Goal: Register for event/course: Sign up to attend an event or enroll in a course

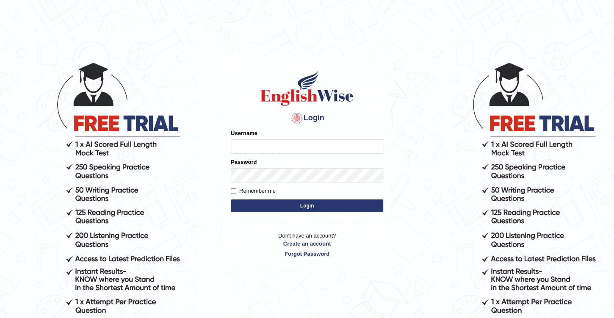
type input "Benali"
click at [264, 147] on input "Benali" at bounding box center [307, 146] width 152 height 14
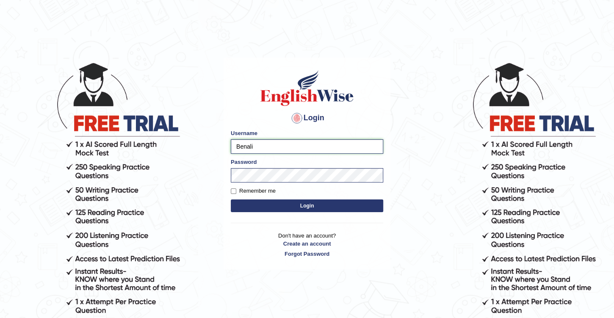
click at [270, 144] on input "Benali" at bounding box center [307, 146] width 152 height 14
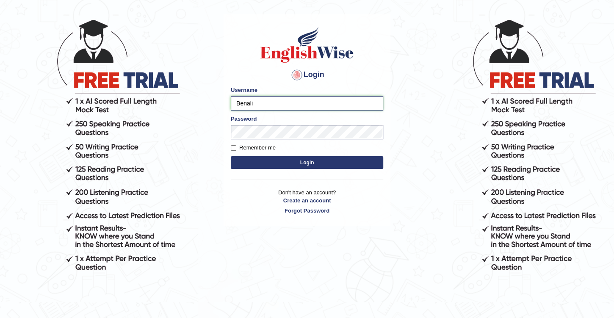
scroll to position [48, 0]
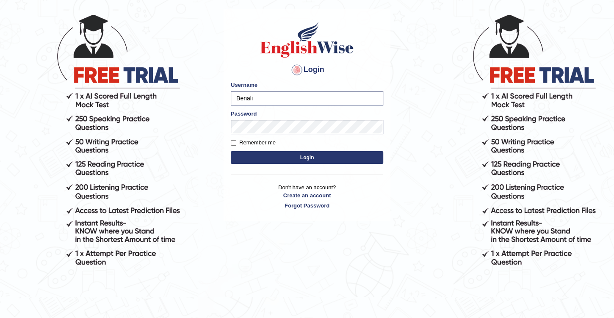
click at [423, 122] on body "Login Please fix the following errors: Username Benali Password Remember me Log…" at bounding box center [307, 142] width 614 height 318
click at [302, 158] on button "Login" at bounding box center [307, 157] width 152 height 13
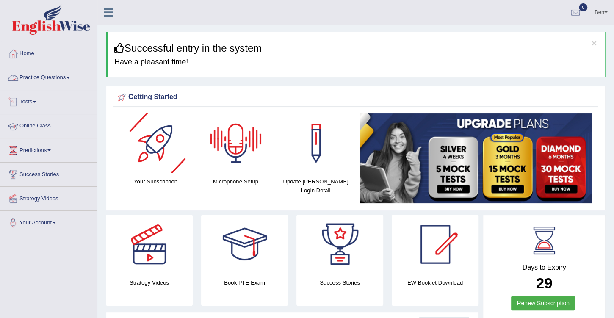
click at [62, 77] on link "Practice Questions" at bounding box center [48, 76] width 97 height 21
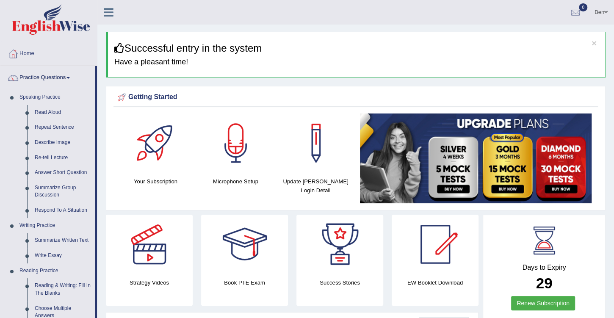
click at [62, 77] on link "Practice Questions" at bounding box center [47, 76] width 94 height 21
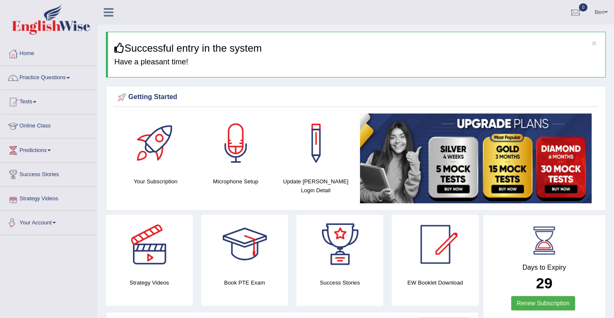
click at [55, 224] on link "Your Account" at bounding box center [48, 221] width 97 height 21
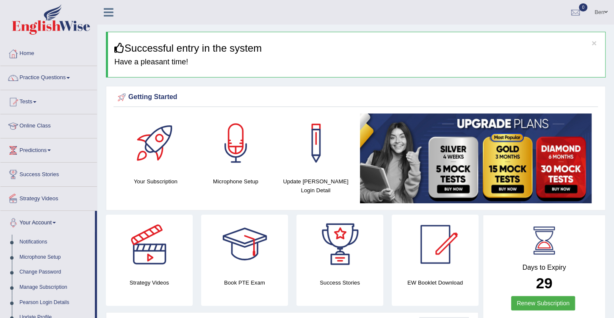
click at [55, 224] on link "Your Account" at bounding box center [47, 221] width 94 height 21
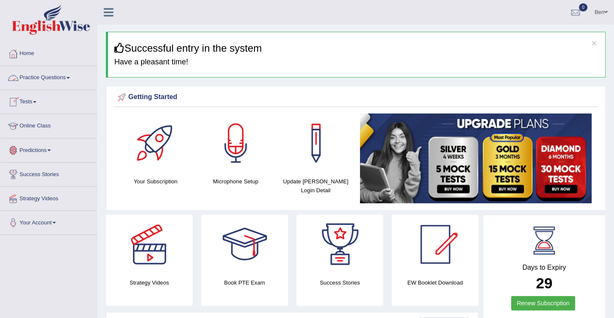
click at [50, 77] on link "Practice Questions" at bounding box center [48, 76] width 97 height 21
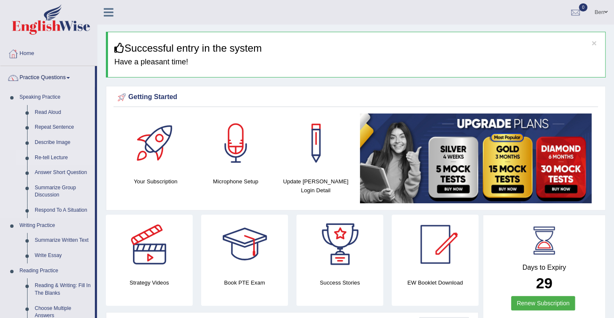
drag, startPoint x: 58, startPoint y: 115, endPoint x: 72, endPoint y: 153, distance: 39.9
click at [30, 53] on link "Home" at bounding box center [48, 52] width 97 height 21
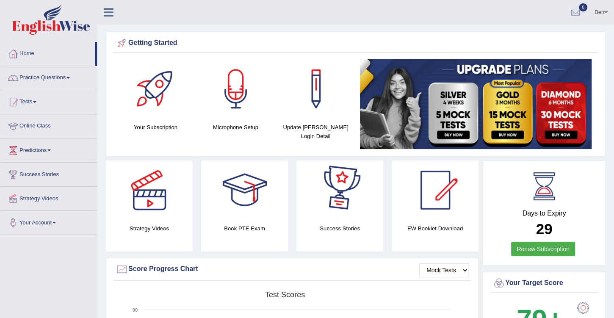
click at [606, 11] on span at bounding box center [605, 12] width 3 height 6
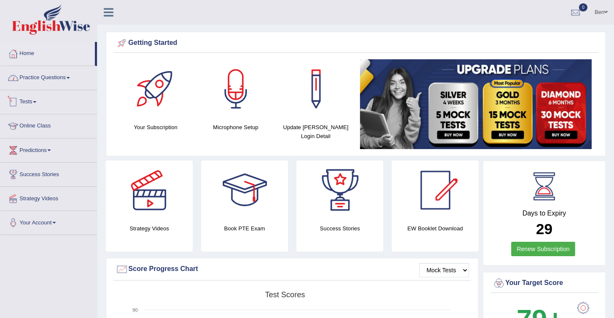
click at [34, 101] on link "Tests" at bounding box center [48, 100] width 97 height 21
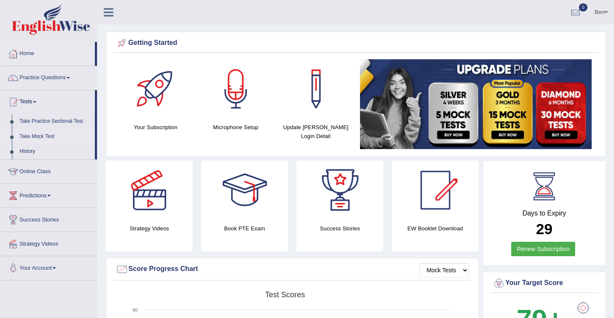
click at [46, 136] on link "Take Mock Test" at bounding box center [55, 136] width 79 height 15
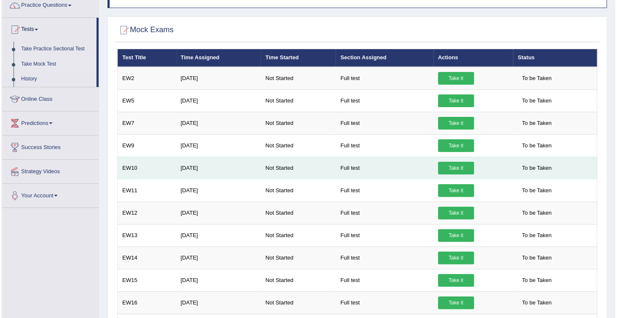
scroll to position [24, 0]
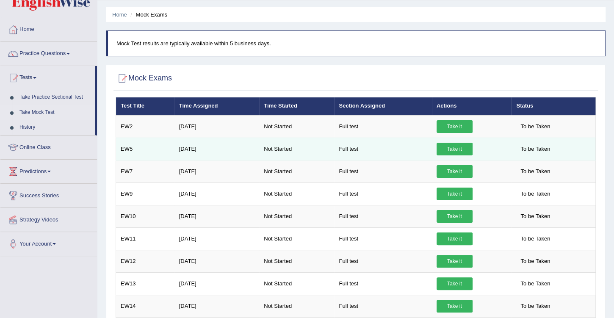
click at [447, 148] on link "Take it" at bounding box center [455, 149] width 36 height 13
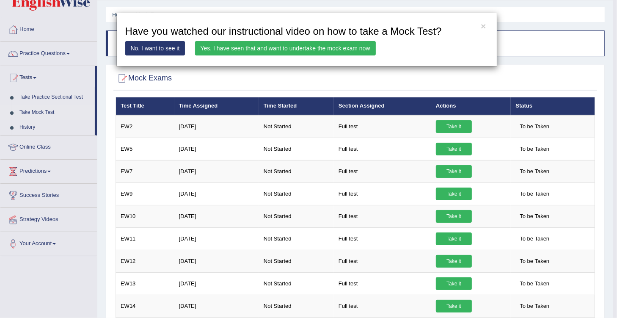
click at [246, 49] on link "Yes, I have seen that and want to undertake the mock exam now" at bounding box center [285, 48] width 181 height 14
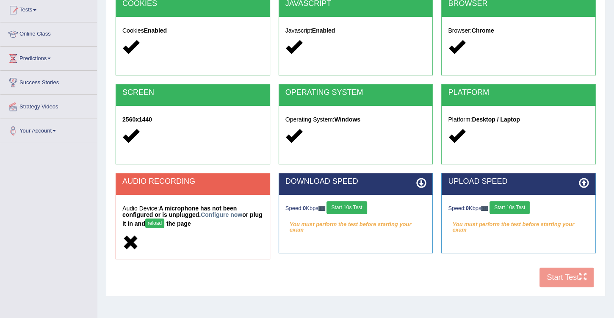
scroll to position [127, 0]
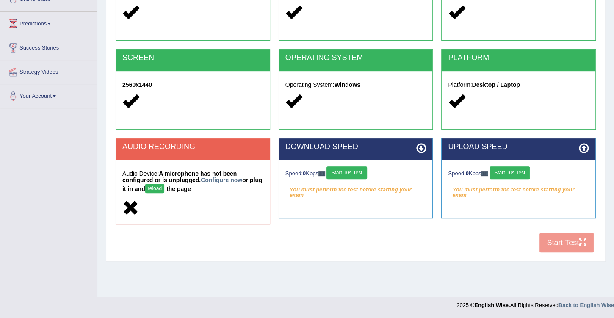
click at [201, 178] on link "Configure now" at bounding box center [222, 180] width 42 height 7
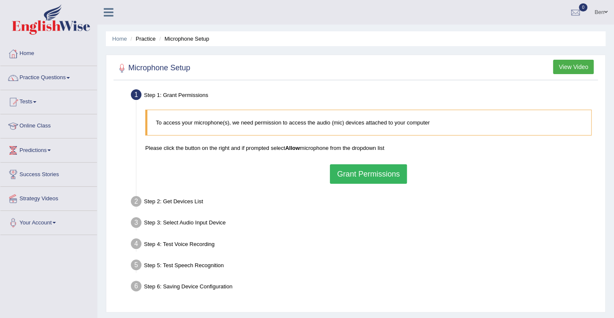
click at [371, 172] on button "Grant Permissions" at bounding box center [368, 173] width 77 height 19
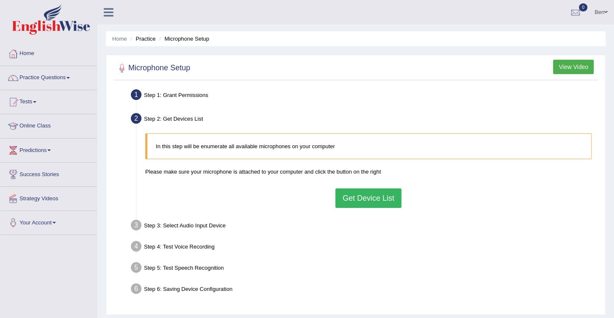
click at [371, 196] on button "Get Device List" at bounding box center [368, 197] width 66 height 19
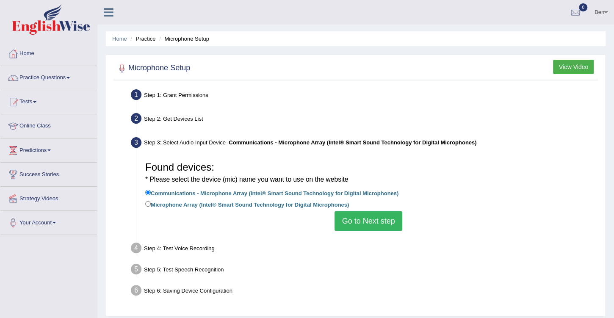
click at [227, 202] on label "Microphone Array (Intel® Smart Sound Technology for Digital Microphones)" at bounding box center [247, 203] width 204 height 9
click at [151, 202] on input "Microphone Array (Intel® Smart Sound Technology for Digital Microphones)" at bounding box center [148, 204] width 6 height 6
radio input "true"
click at [212, 190] on label "Communications - Microphone Array (Intel® Smart Sound Technology for Digital Mi…" at bounding box center [271, 192] width 253 height 9
click at [151, 190] on input "Communications - Microphone Array (Intel® Smart Sound Technology for Digital Mi…" at bounding box center [148, 193] width 6 height 6
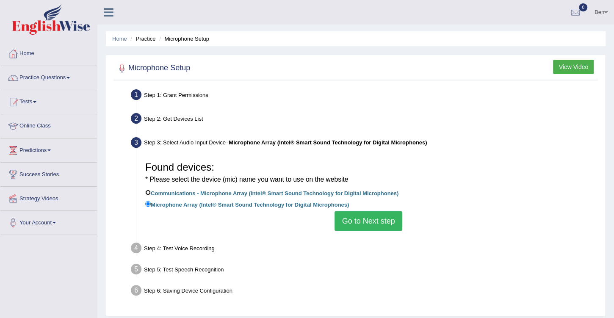
radio input "true"
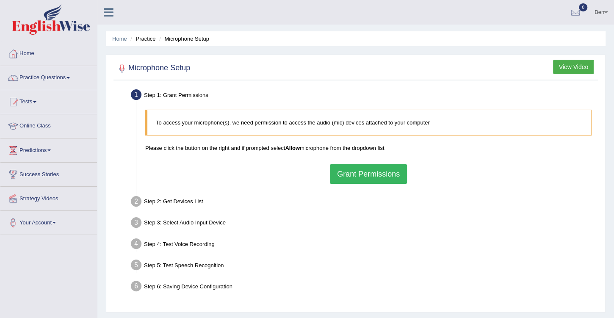
click at [372, 173] on button "Grant Permissions" at bounding box center [368, 173] width 77 height 19
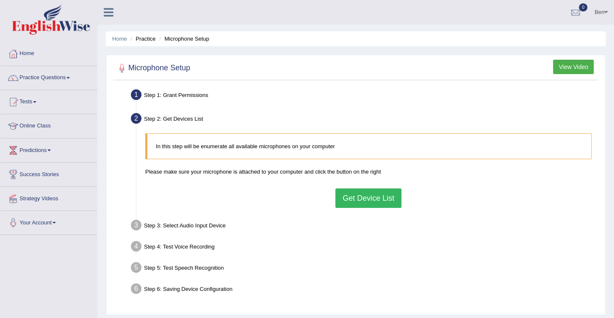
click at [373, 200] on button "Get Device List" at bounding box center [368, 197] width 66 height 19
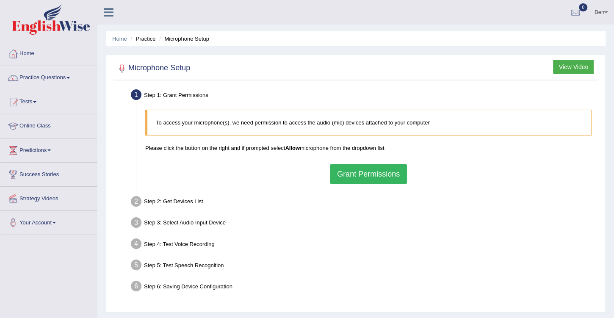
click at [337, 169] on button "Grant Permissions" at bounding box center [368, 173] width 77 height 19
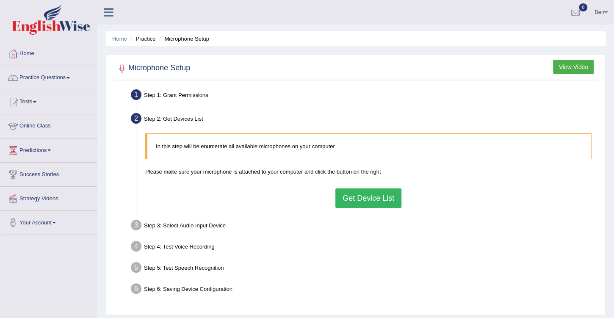
click at [359, 191] on button "Get Device List" at bounding box center [368, 197] width 66 height 19
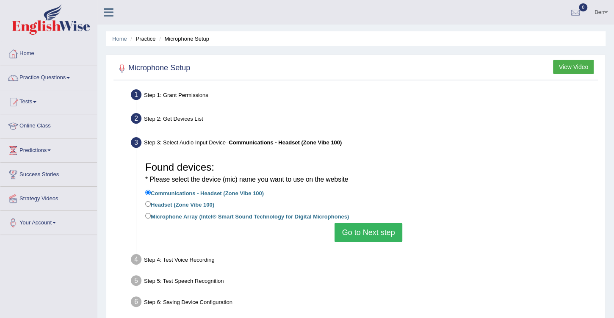
click at [163, 205] on label "Headset (Zone Vibe 100)" at bounding box center [179, 203] width 69 height 9
click at [151, 205] on input "Headset (Zone Vibe 100)" at bounding box center [148, 204] width 6 height 6
radio input "true"
click at [372, 235] on button "Go to Next step" at bounding box center [368, 232] width 67 height 19
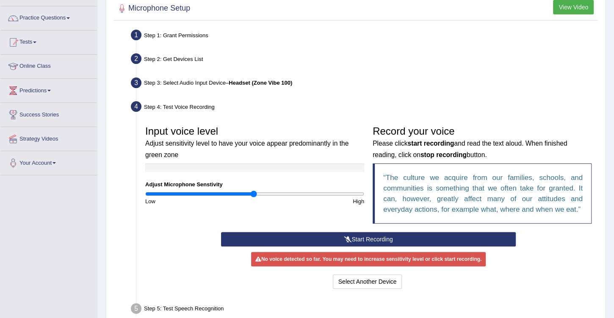
scroll to position [97, 0]
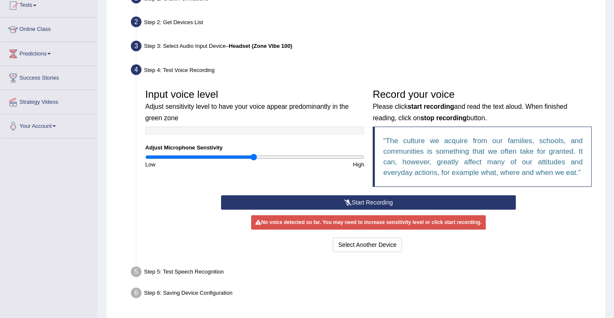
click at [393, 200] on button "Start Recording" at bounding box center [368, 202] width 295 height 14
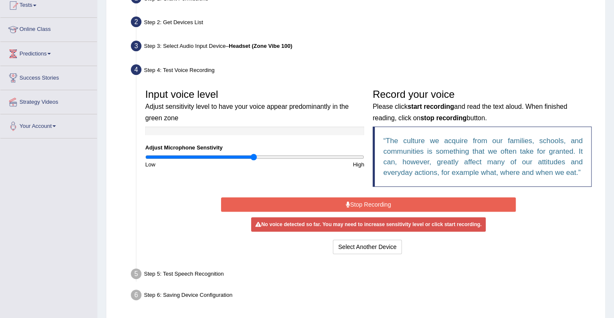
click at [358, 203] on button "Stop Recording" at bounding box center [368, 204] width 295 height 14
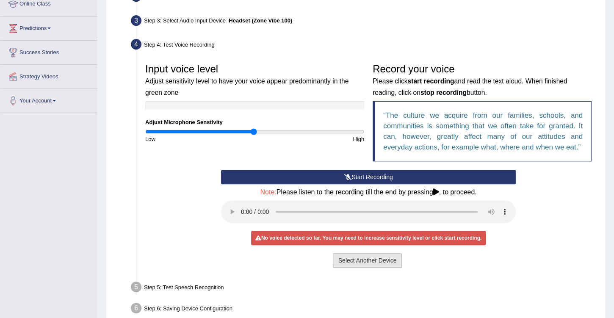
scroll to position [165, 0]
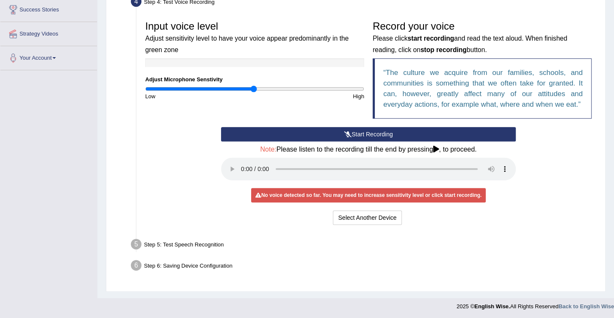
click at [365, 131] on button "Start Recording" at bounding box center [368, 134] width 295 height 14
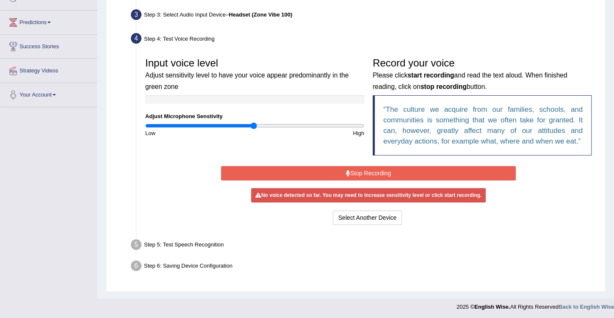
scroll to position [127, 0]
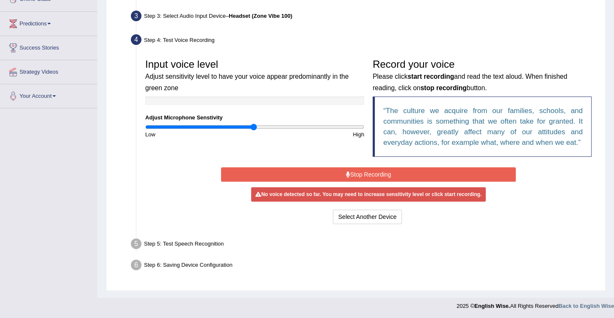
click at [371, 170] on button "Stop Recording" at bounding box center [368, 174] width 295 height 14
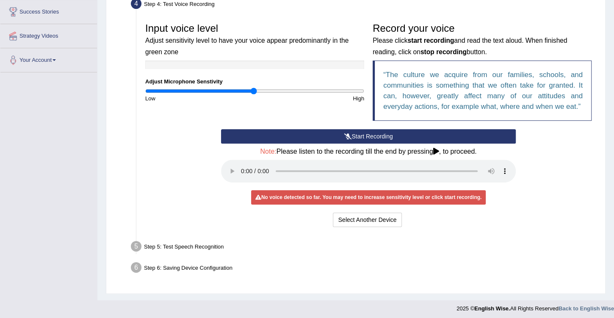
scroll to position [165, 0]
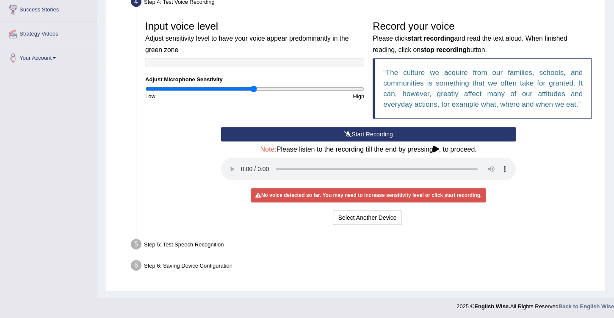
click at [285, 191] on div "No voice detected so far. You may need to increase sensitivity level or click s…" at bounding box center [368, 195] width 235 height 14
click at [352, 133] on button "Start Recording" at bounding box center [368, 134] width 295 height 14
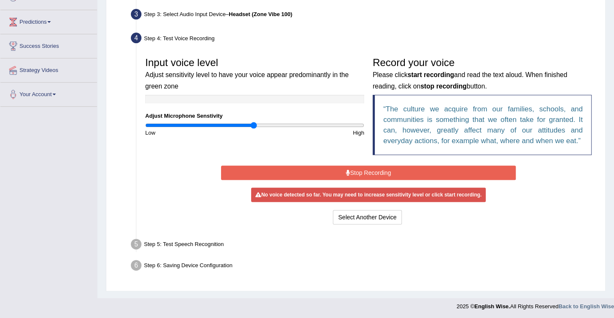
scroll to position [127, 0]
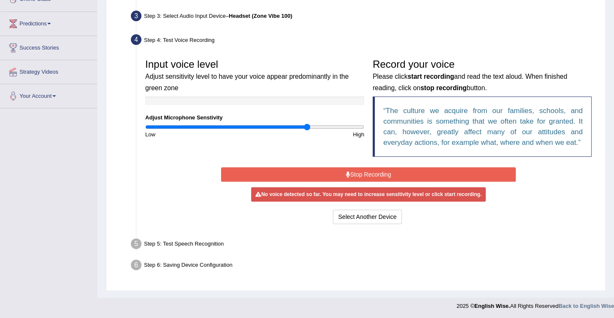
click at [306, 125] on input "range" at bounding box center [254, 127] width 219 height 7
type input "1.56"
click at [314, 125] on input "range" at bounding box center [254, 127] width 219 height 7
click at [366, 173] on button "Stop Recording" at bounding box center [368, 174] width 295 height 14
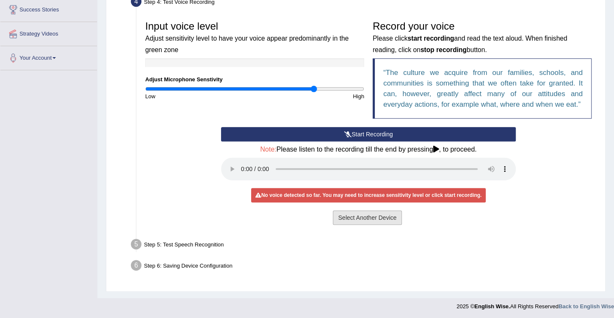
click at [368, 217] on button "Select Another Device" at bounding box center [367, 217] width 69 height 14
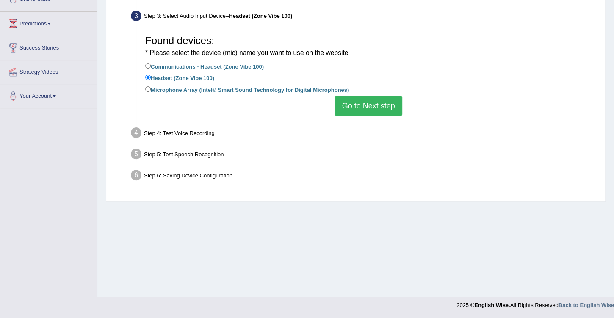
click at [353, 118] on div "Found devices: * Please select the device (mic) name you want to use on the web…" at bounding box center [368, 73] width 455 height 93
click at [357, 108] on button "Go to Next step" at bounding box center [368, 105] width 67 height 19
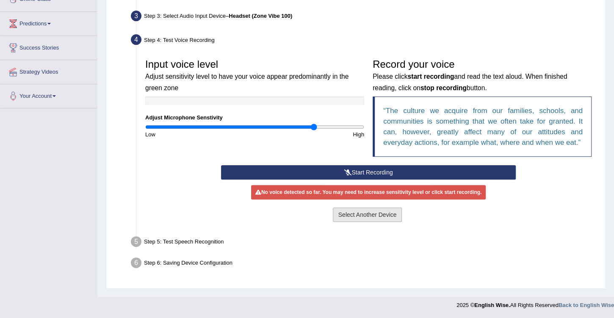
click at [374, 214] on button "Select Another Device" at bounding box center [367, 215] width 69 height 14
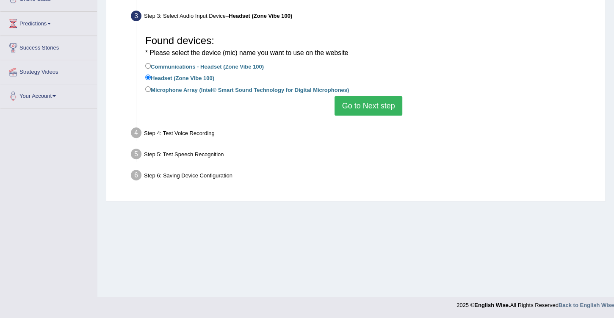
click at [361, 103] on button "Go to Next step" at bounding box center [368, 105] width 67 height 19
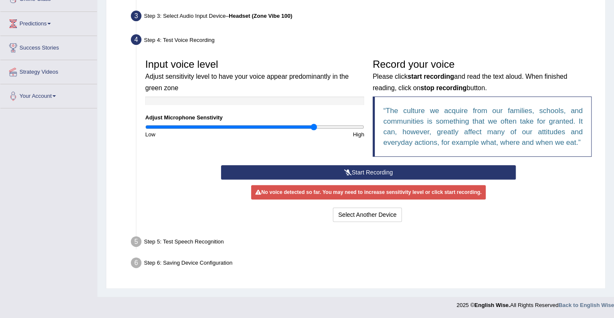
click at [348, 170] on icon at bounding box center [348, 172] width 8 height 6
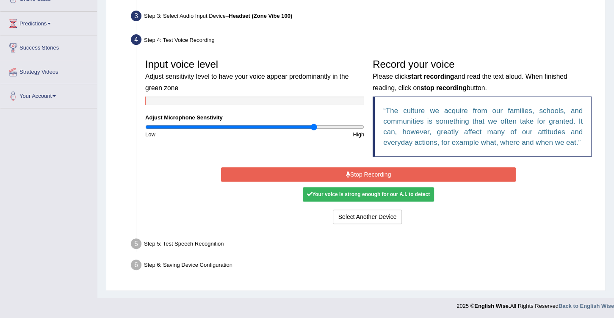
click at [379, 175] on button "Stop Recording" at bounding box center [368, 174] width 295 height 14
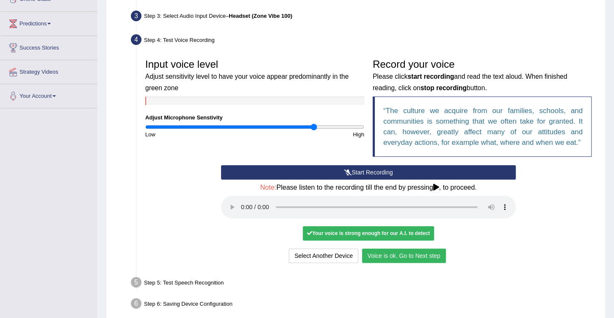
click at [396, 253] on button "Voice is ok. Go to Next step" at bounding box center [404, 256] width 84 height 14
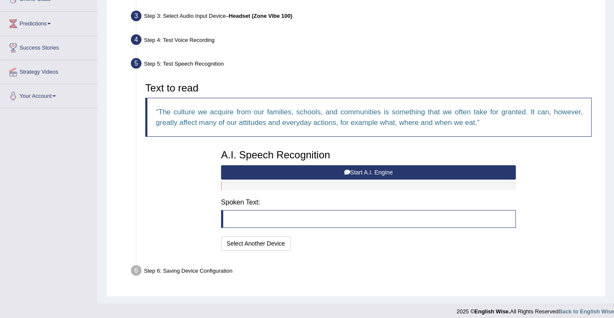
click at [372, 172] on button "Start A.I. Engine" at bounding box center [368, 172] width 295 height 14
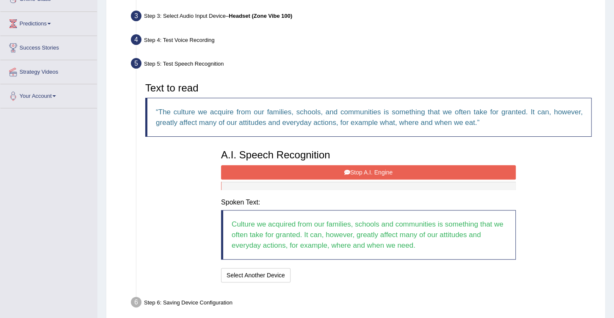
click at [352, 170] on button "Stop A.I. Engine" at bounding box center [368, 172] width 295 height 14
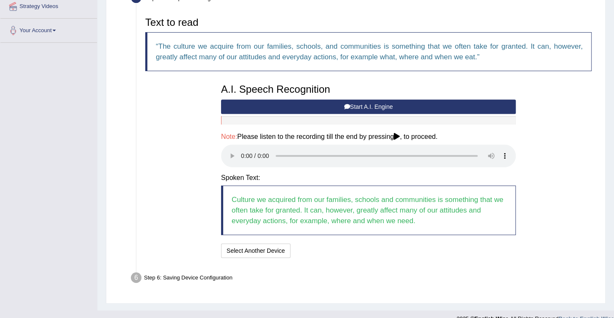
scroll to position [199, 0]
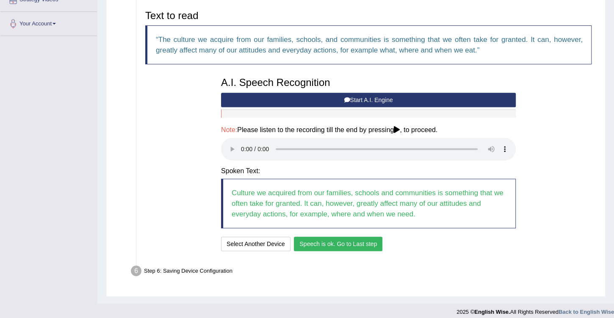
click at [336, 243] on button "Speech is ok. Go to Last step" at bounding box center [338, 244] width 89 height 14
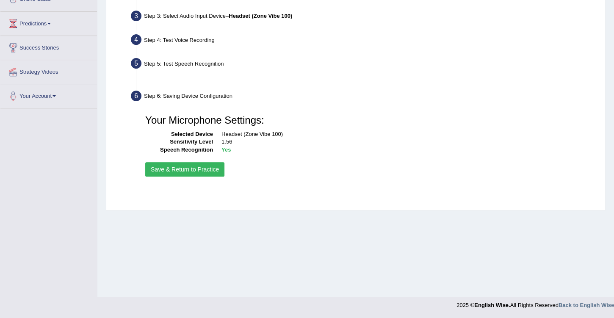
scroll to position [127, 0]
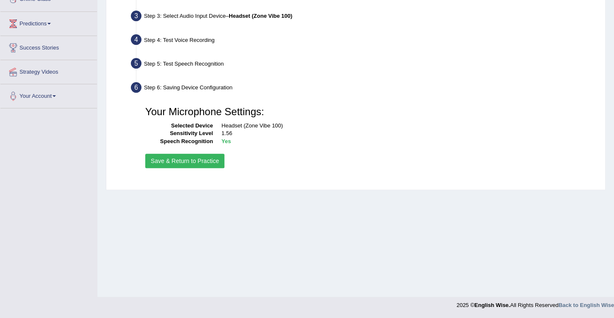
click at [199, 160] on button "Save & Return to Practice" at bounding box center [184, 161] width 79 height 14
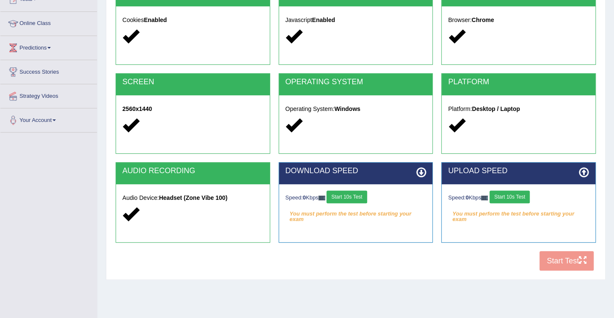
scroll to position [121, 0]
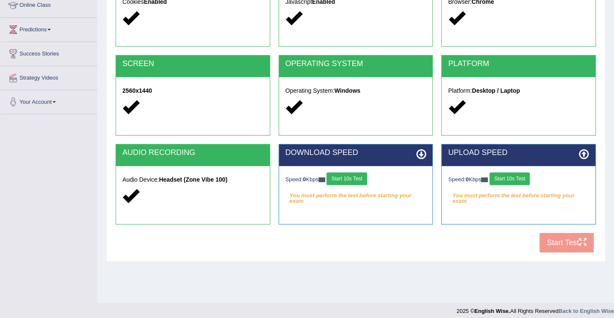
drag, startPoint x: 568, startPoint y: 233, endPoint x: 570, endPoint y: 237, distance: 4.6
click at [570, 237] on div "COOKIES Cookies Enabled JAVASCRIPT Javascript Enabled BROWSER Browser: Chrome S…" at bounding box center [356, 111] width 485 height 291
click at [570, 241] on div "COOKIES Cookies Enabled JAVASCRIPT Javascript Enabled BROWSER Browser: Chrome S…" at bounding box center [356, 111] width 485 height 291
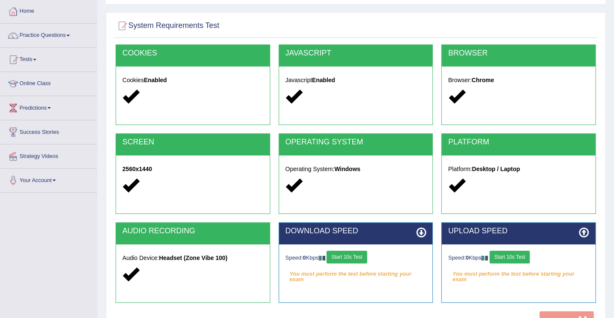
scroll to position [97, 0]
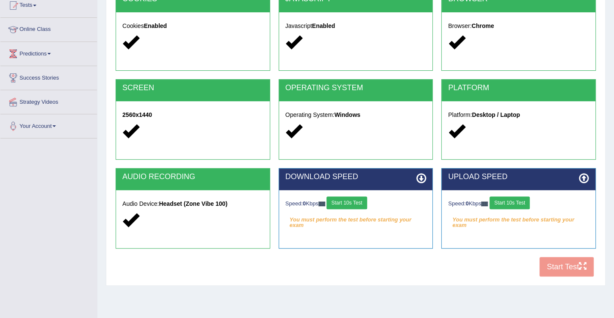
click at [353, 201] on button "Start 10s Test" at bounding box center [347, 203] width 40 height 13
click at [515, 202] on button "Start 10s Test" at bounding box center [510, 203] width 40 height 13
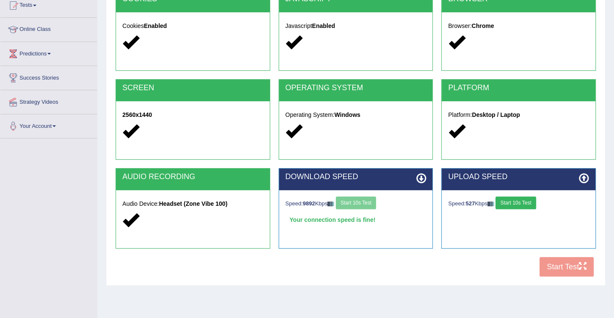
click at [515, 202] on button "Start 10s Test" at bounding box center [516, 203] width 40 height 13
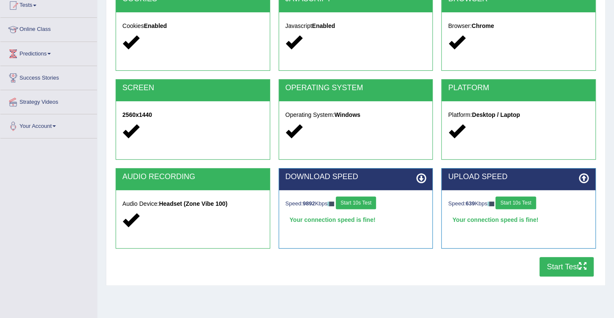
click at [568, 264] on button "Start Test" at bounding box center [567, 266] width 54 height 19
